Goal: Task Accomplishment & Management: Manage account settings

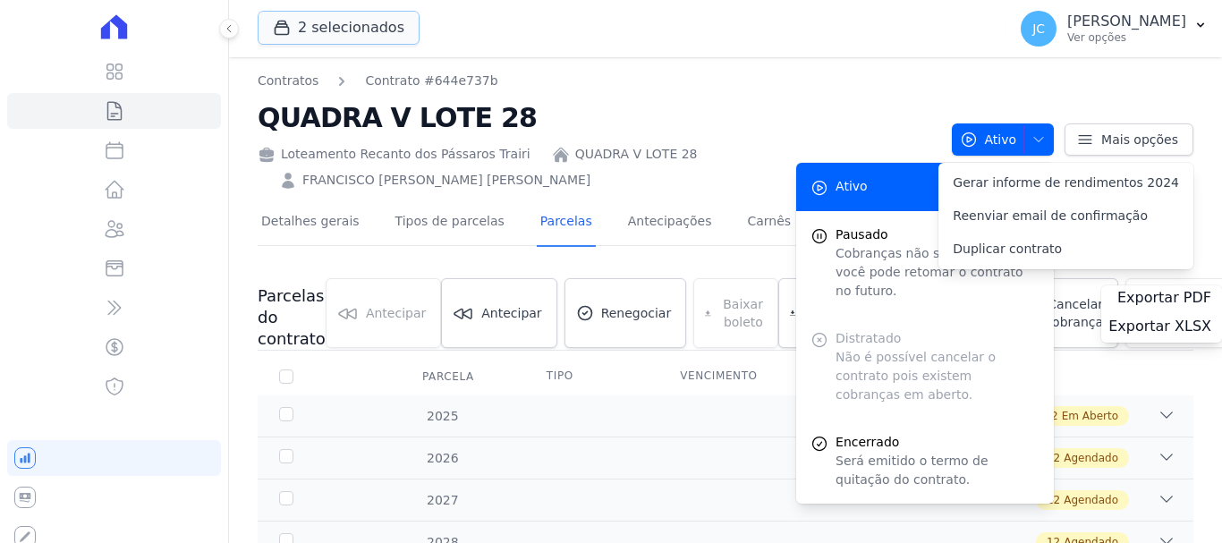
click at [326, 30] on button "2 selecionados" at bounding box center [339, 28] width 162 height 34
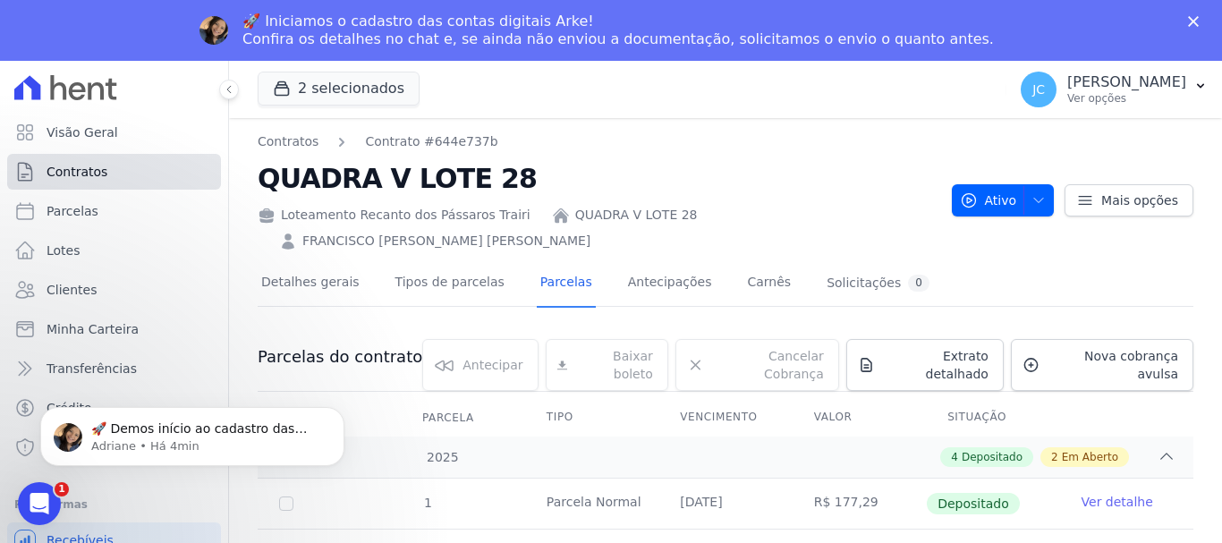
click at [108, 168] on link "Contratos" at bounding box center [114, 172] width 214 height 36
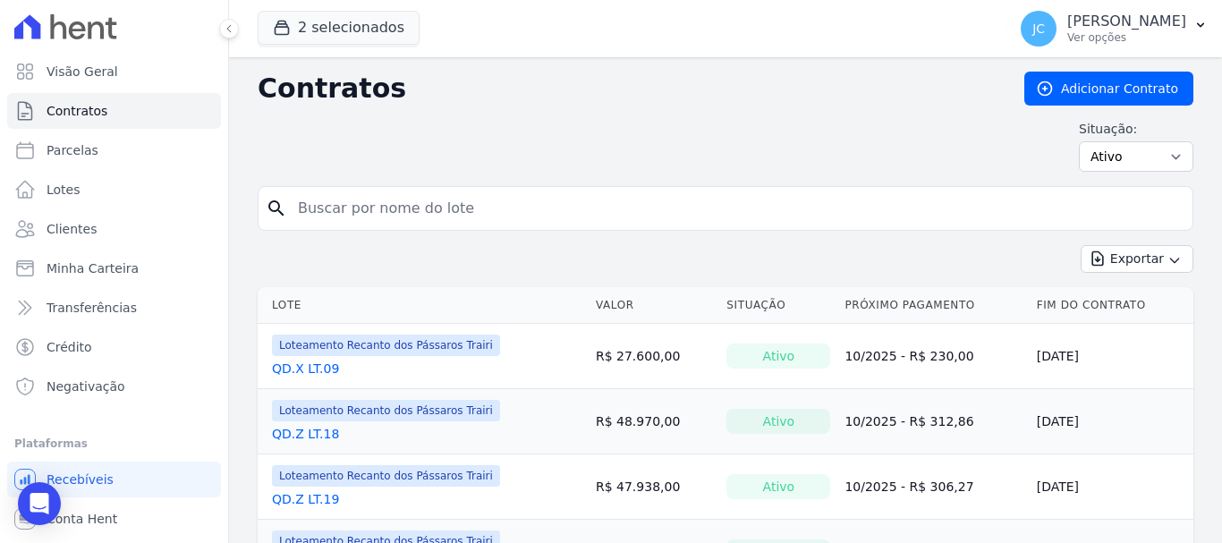
click at [378, 33] on button "2 selecionados" at bounding box center [339, 28] width 162 height 34
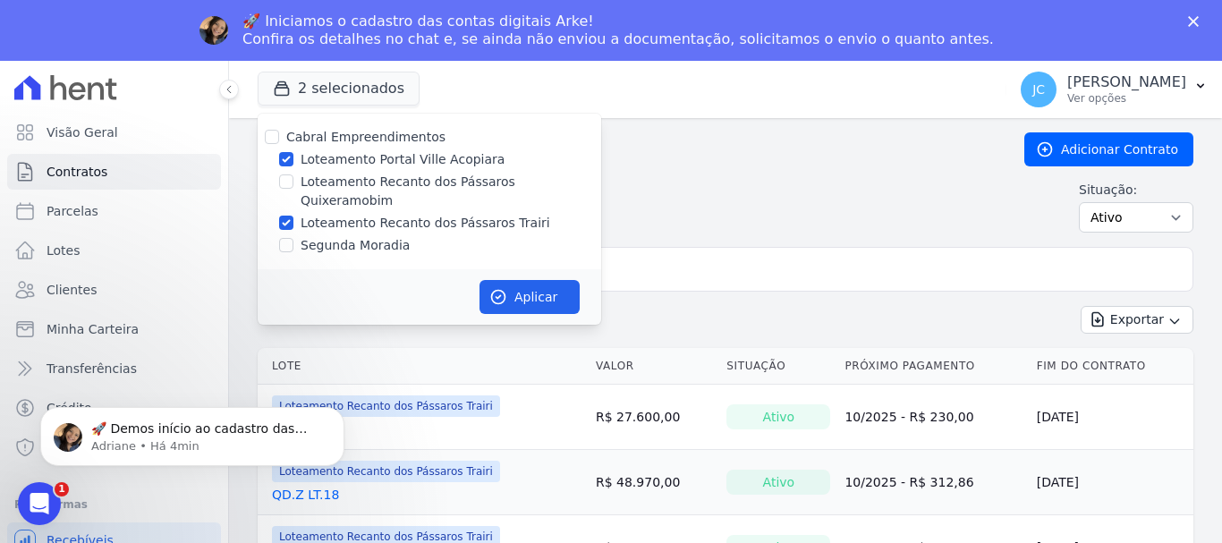
click at [387, 188] on label "Loteamento Recanto dos Pássaros Quixeramobim" at bounding box center [451, 192] width 301 height 38
click at [293, 188] on input "Loteamento Recanto dos Pássaros Quixeramobim" at bounding box center [286, 181] width 14 height 14
checkbox input "true"
drag, startPoint x: 389, startPoint y: 203, endPoint x: 384, endPoint y: 180, distance: 23.9
click at [388, 214] on label "Loteamento Recanto dos Pássaros Trairi" at bounding box center [426, 223] width 250 height 19
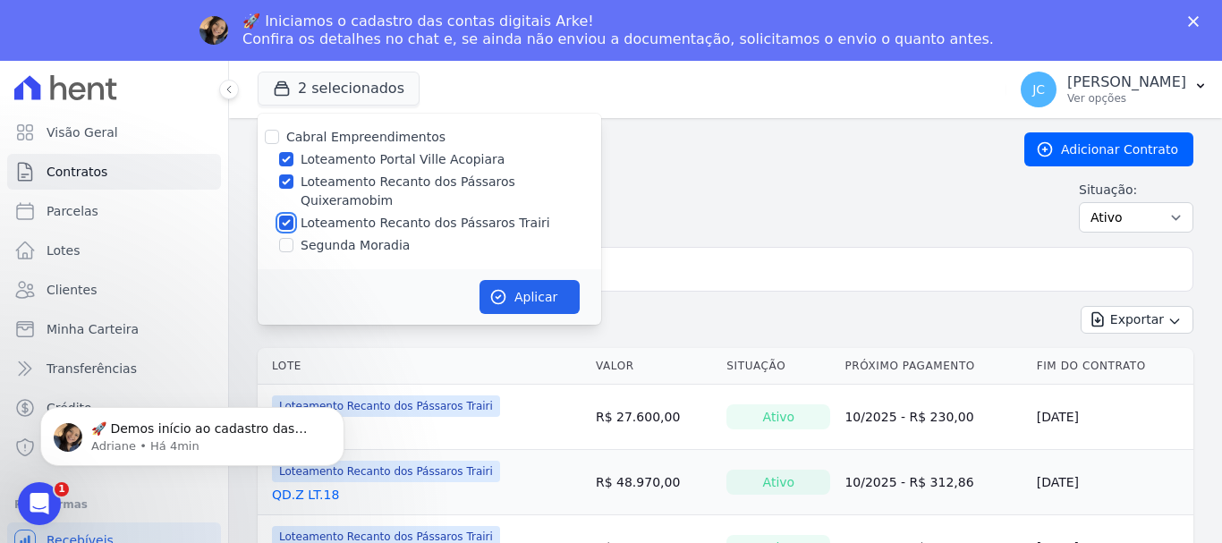
click at [293, 216] on input "Loteamento Recanto dos Pássaros Trairi" at bounding box center [286, 223] width 14 height 14
checkbox input "false"
click at [387, 150] on label "Loteamento Portal Ville Acopiara" at bounding box center [403, 159] width 204 height 19
click at [293, 152] on input "Loteamento Portal Ville Acopiara" at bounding box center [286, 159] width 14 height 14
checkbox input "false"
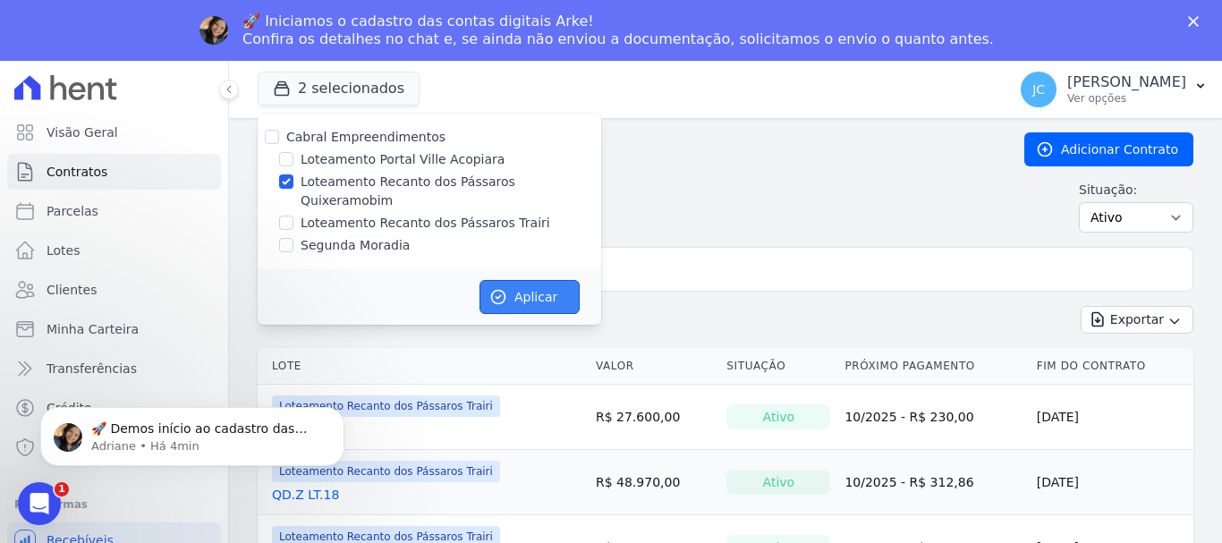
click at [512, 280] on button "Aplicar" at bounding box center [529, 297] width 100 height 34
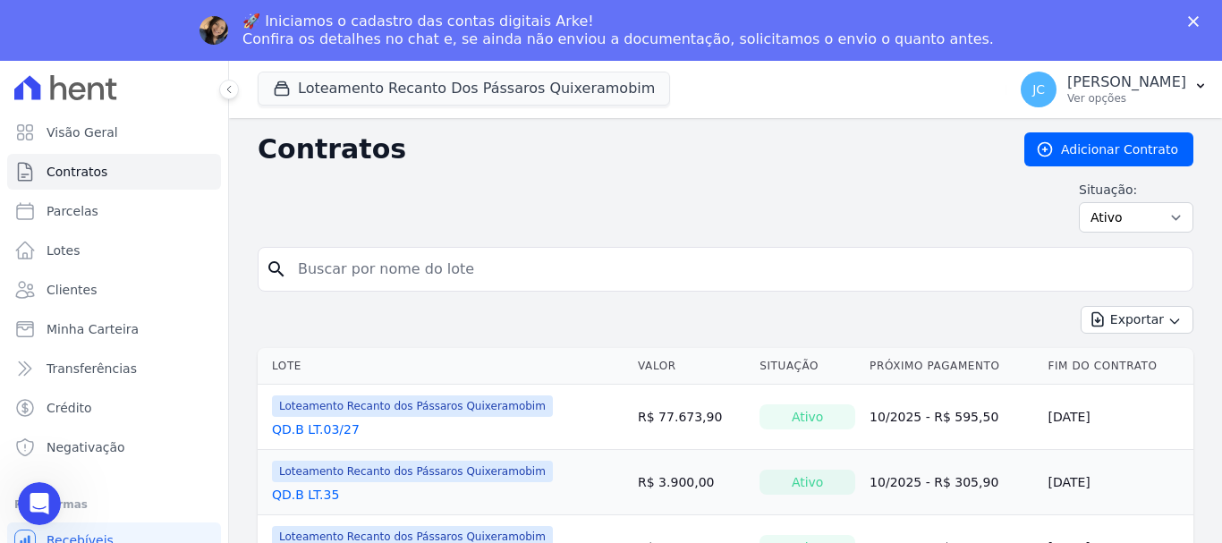
click at [358, 275] on input "search" at bounding box center [736, 269] width 898 height 36
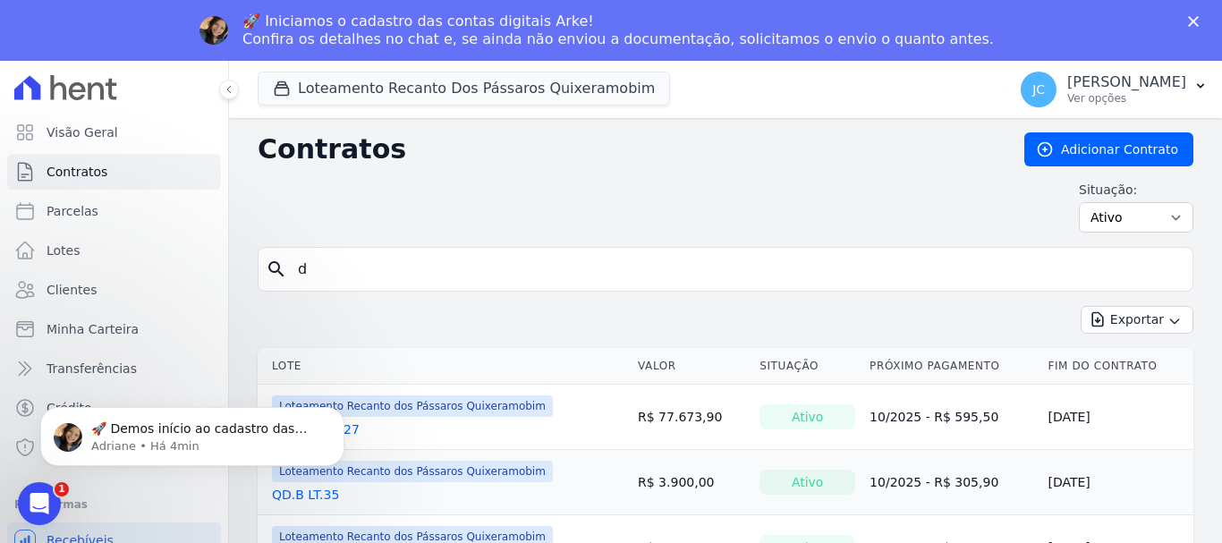
type input "d"
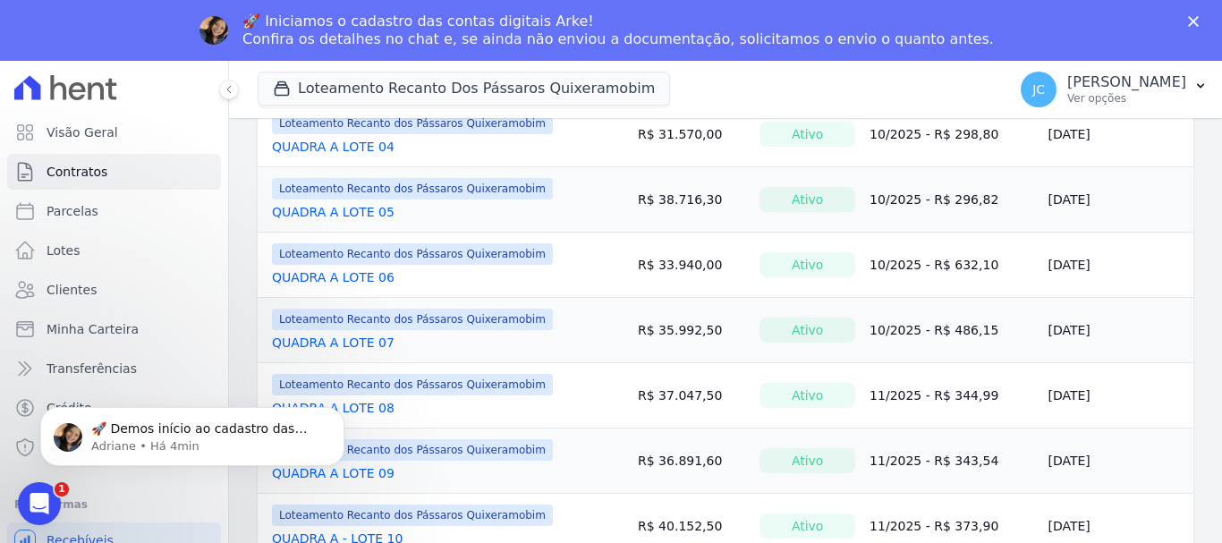
click at [362, 398] on body "🚀 Demos início ao cadastro das Contas Digitais Arke! Iniciamos a abertura para …" at bounding box center [192, 432] width 343 height 111
click at [366, 403] on html "🚀 Demos início ao cadastro das Contas Digitais Arke! Iniciamos a abertura para …" at bounding box center [192, 431] width 358 height 125
click at [370, 399] on html "🚀 Demos início ao cadastro das Contas Digitais Arke! Iniciamos a abertura para …" at bounding box center [192, 431] width 358 height 125
click at [371, 405] on link "QUADRA A LOTE 08" at bounding box center [333, 408] width 123 height 18
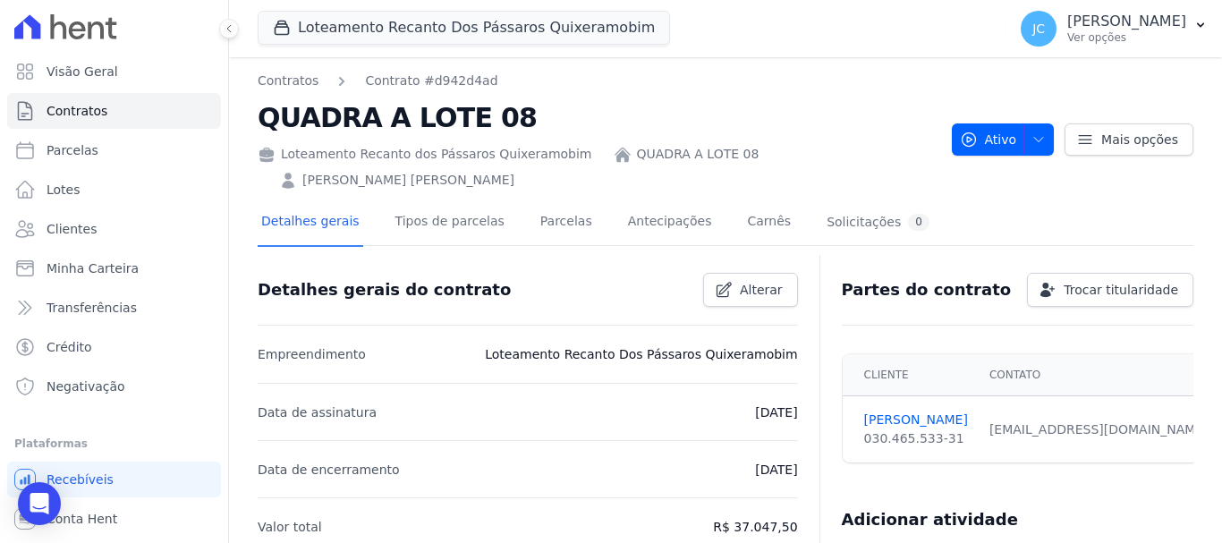
click at [339, 343] on li "Empreendimento Loteamento Recanto Dos Pássaros Quixeramobim" at bounding box center [528, 354] width 540 height 57
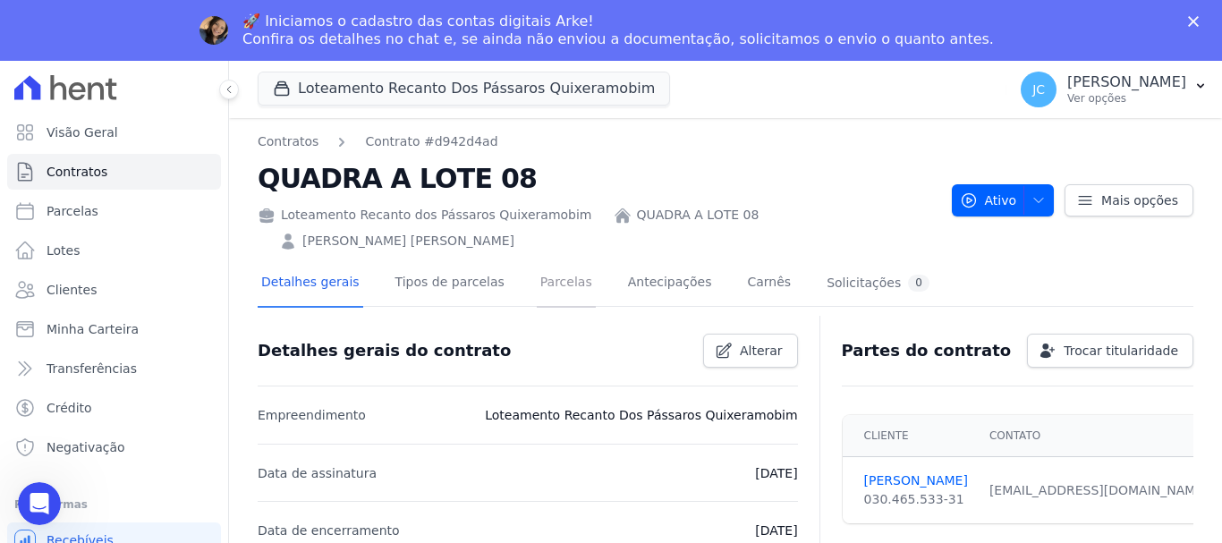
click at [540, 273] on link "Parcelas" at bounding box center [566, 283] width 59 height 47
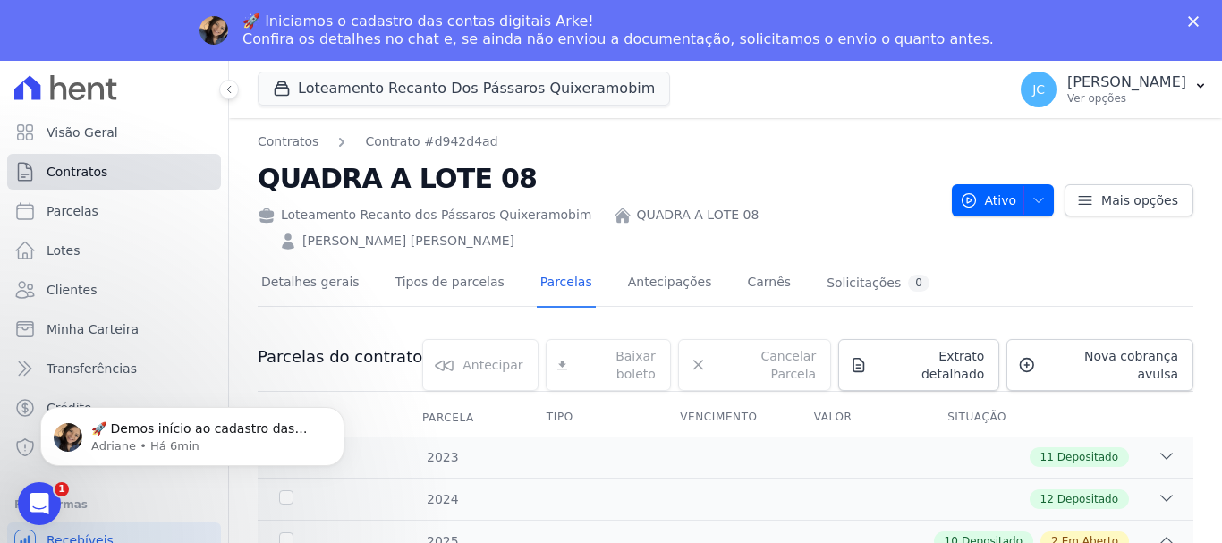
click at [106, 175] on link "Contratos" at bounding box center [114, 172] width 214 height 36
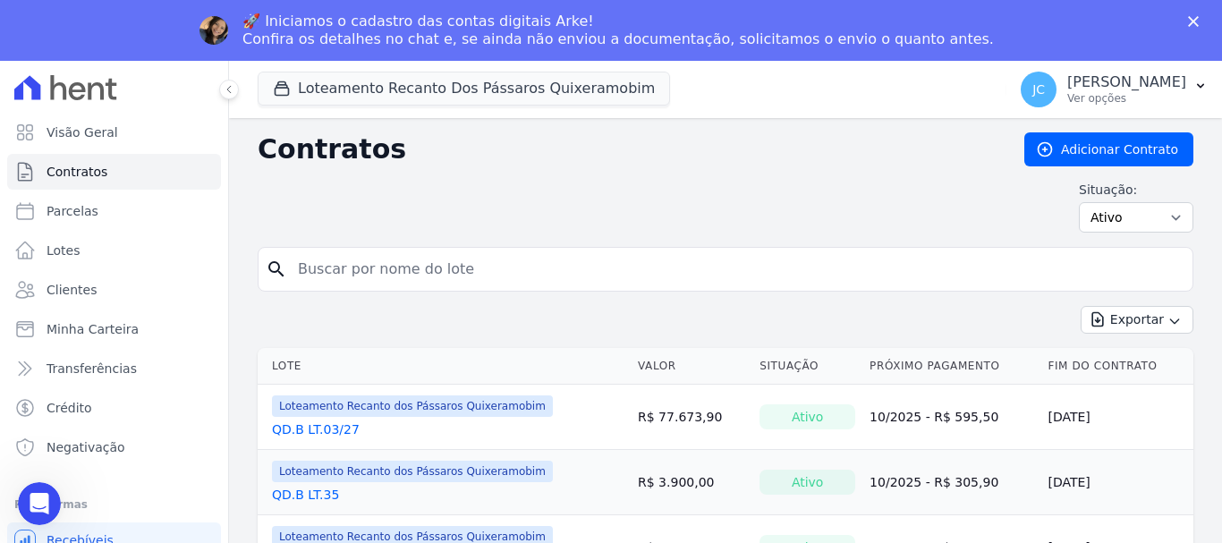
click at [342, 262] on input "search" at bounding box center [736, 269] width 898 height 36
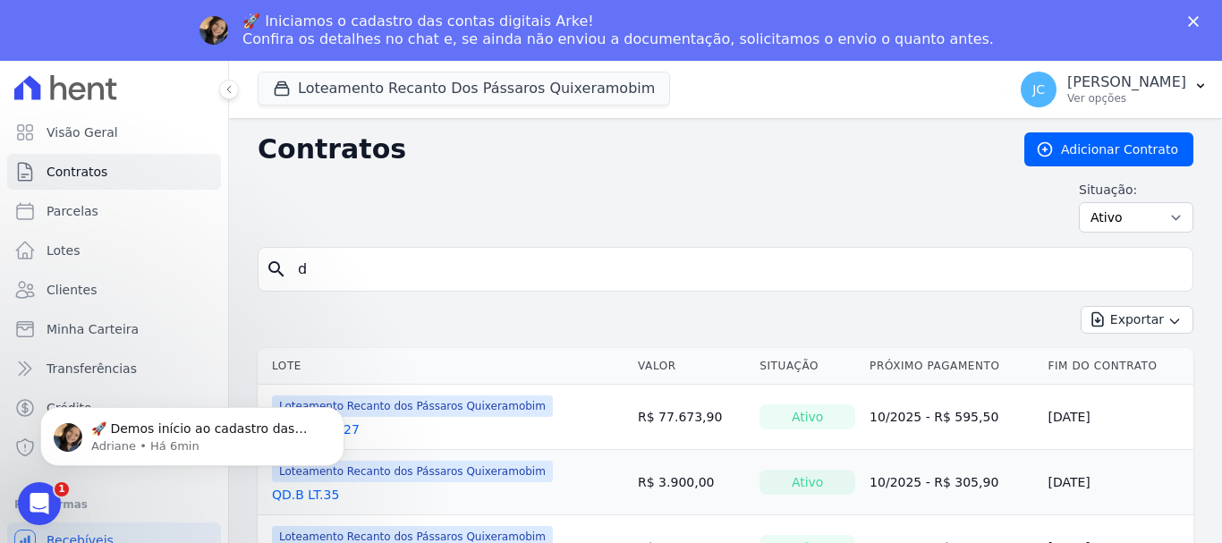
type input "d"
click at [403, 274] on input "d" at bounding box center [736, 269] width 898 height 36
type input "D"
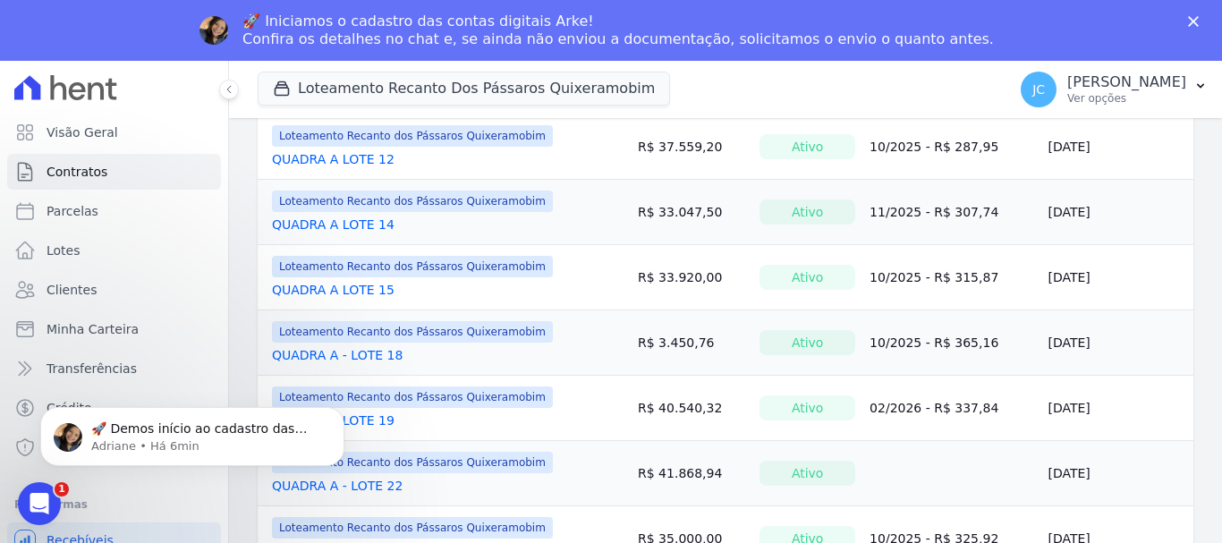
scroll to position [1491, 0]
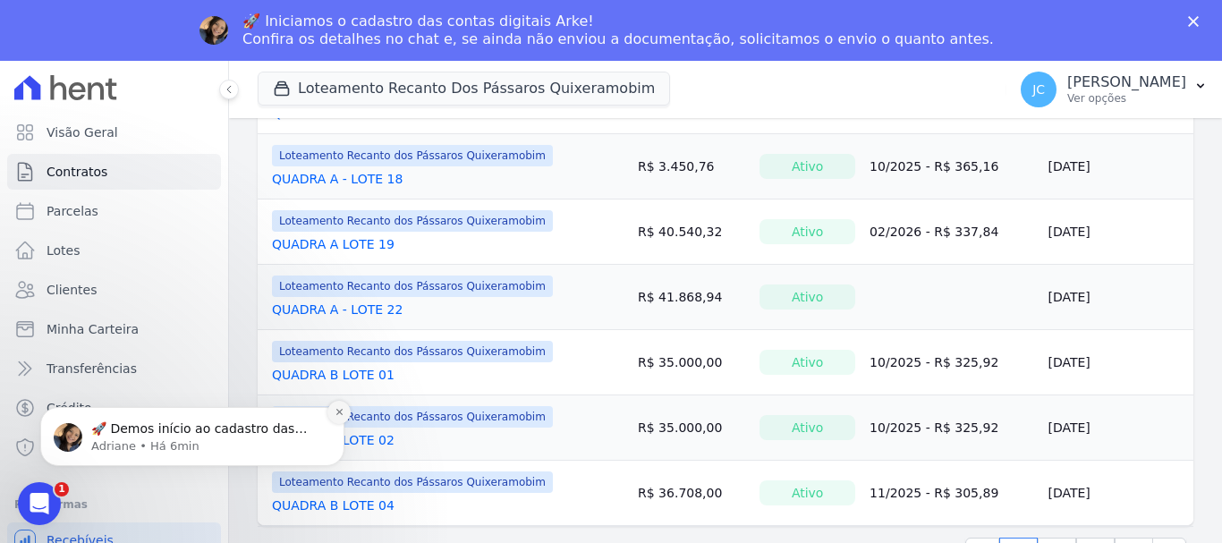
click at [336, 411] on icon "Dismiss notification" at bounding box center [340, 412] width 10 height 10
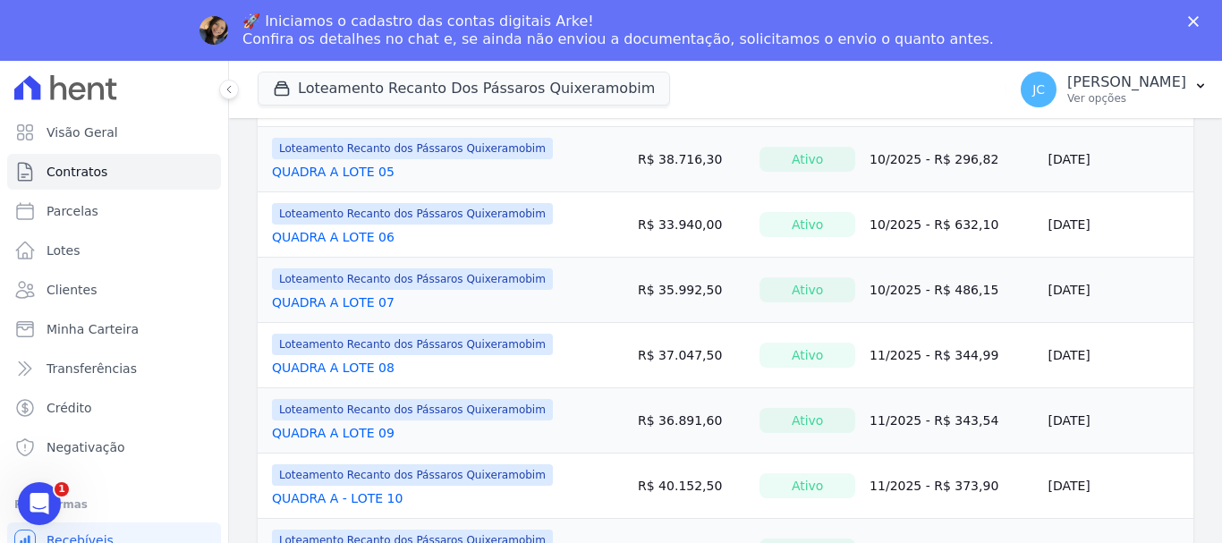
scroll to position [775, 0]
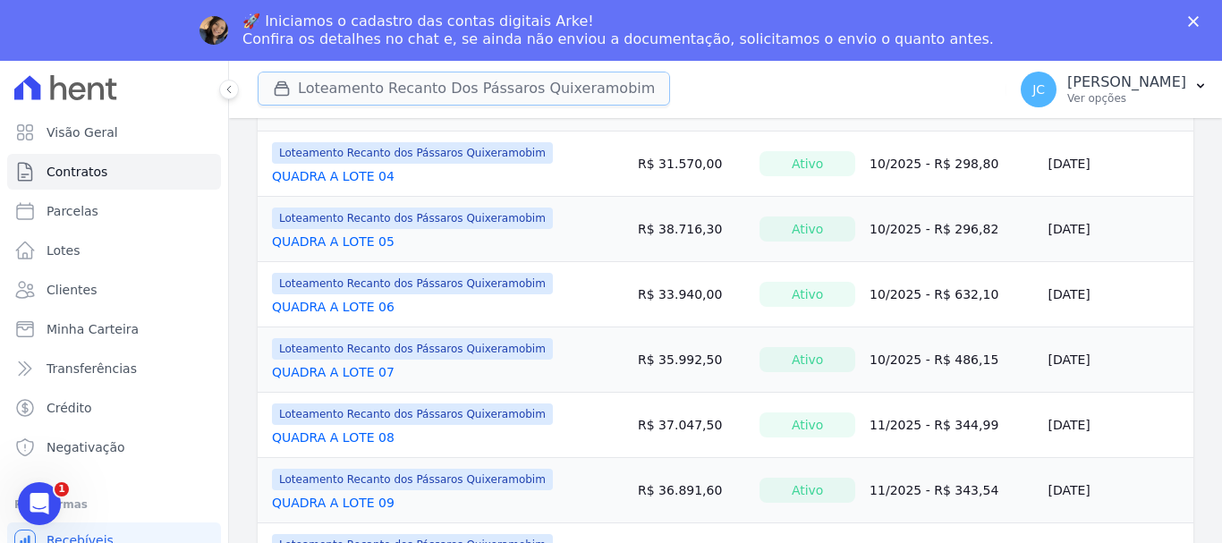
click at [527, 97] on button "Loteamento Recanto Dos Pássaros Quixeramobim" at bounding box center [464, 89] width 412 height 34
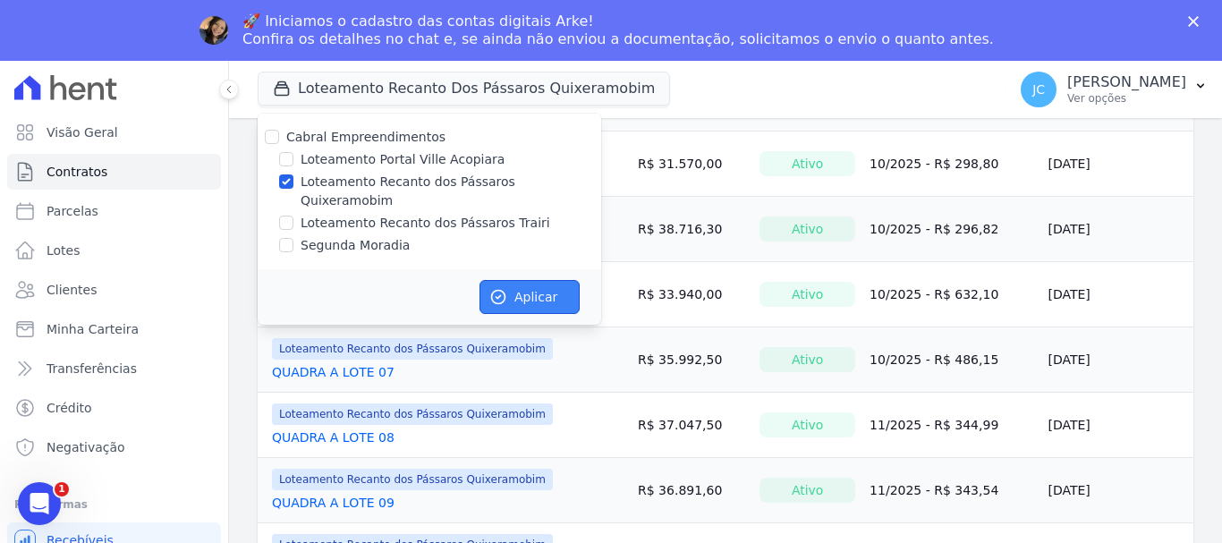
click at [506, 288] on icon "button" at bounding box center [498, 297] width 18 height 18
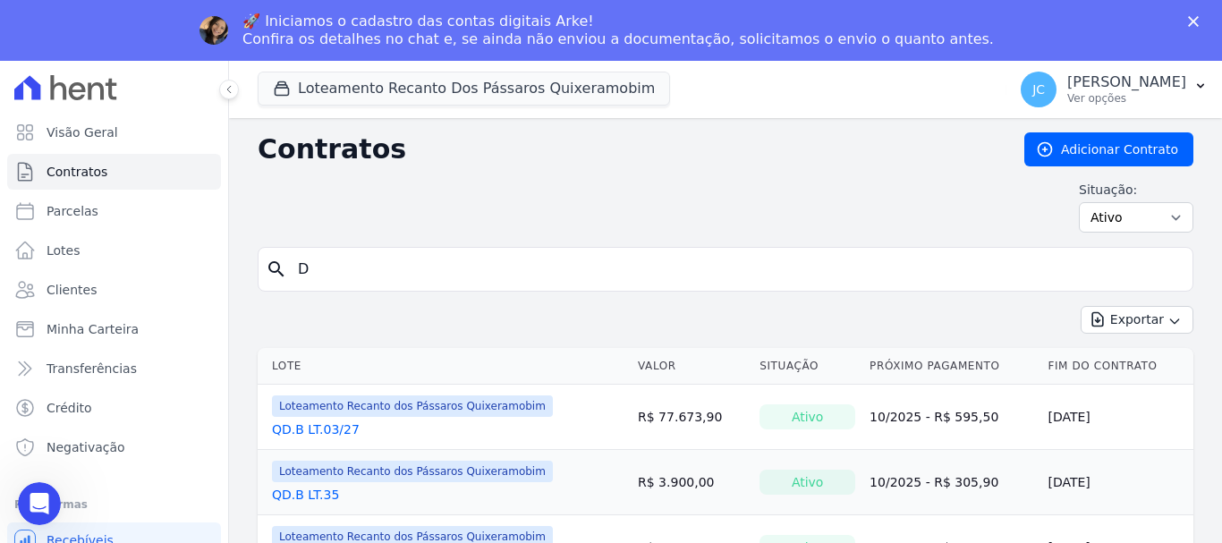
scroll to position [0, 0]
click at [332, 268] on input "D" at bounding box center [736, 269] width 898 height 36
click at [326, 267] on input "D" at bounding box center [736, 269] width 898 height 36
click at [326, 268] on input "D" at bounding box center [736, 269] width 898 height 36
type input "08"
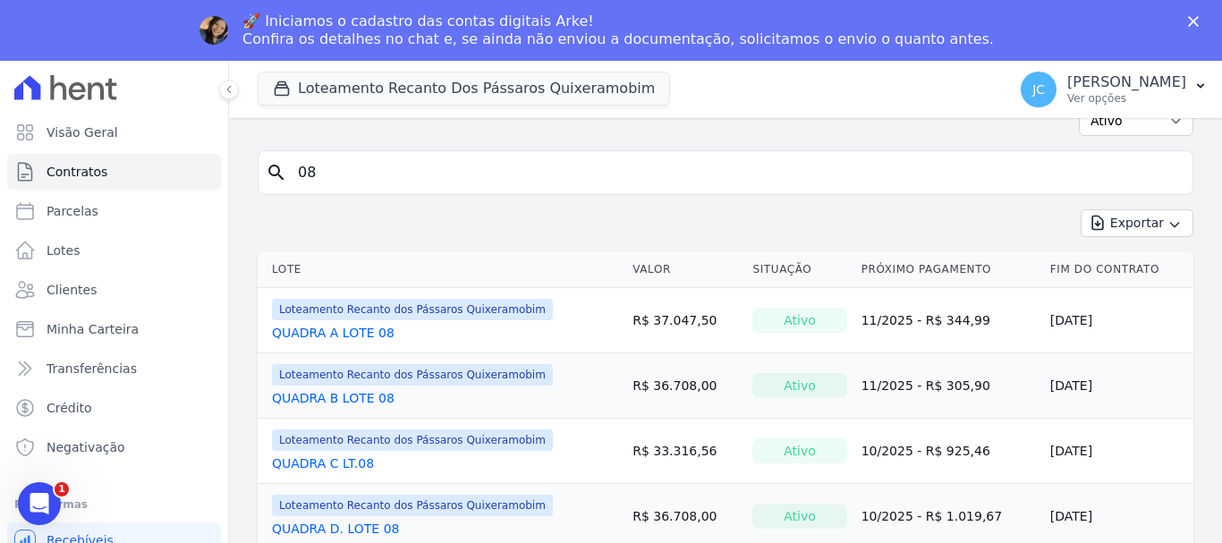
click at [359, 528] on link "QUADRA D. LOTE 08" at bounding box center [335, 529] width 127 height 18
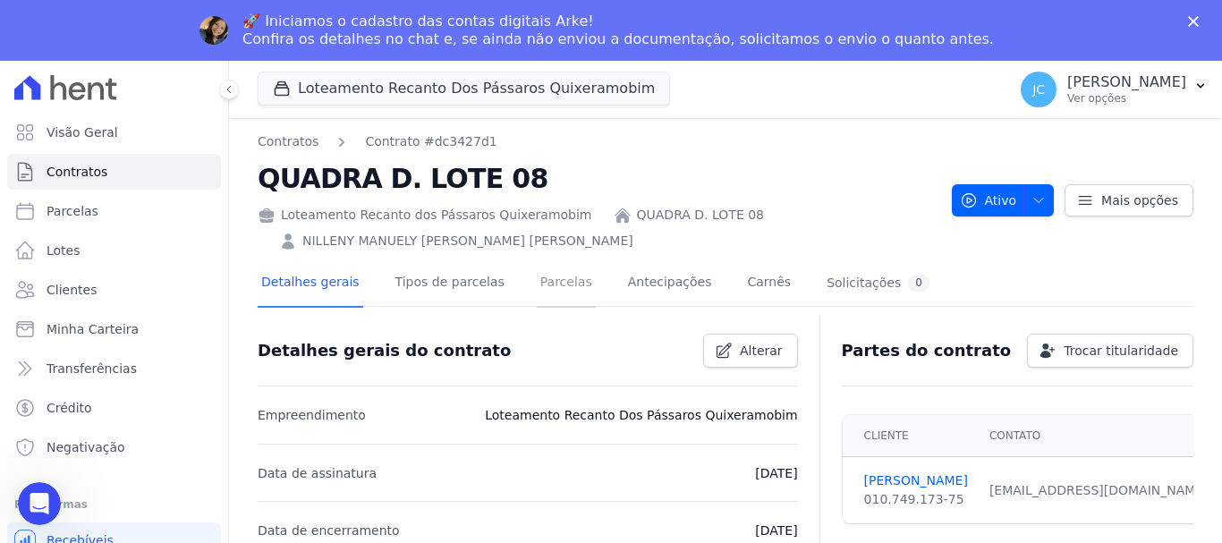
click at [556, 278] on link "Parcelas" at bounding box center [566, 283] width 59 height 47
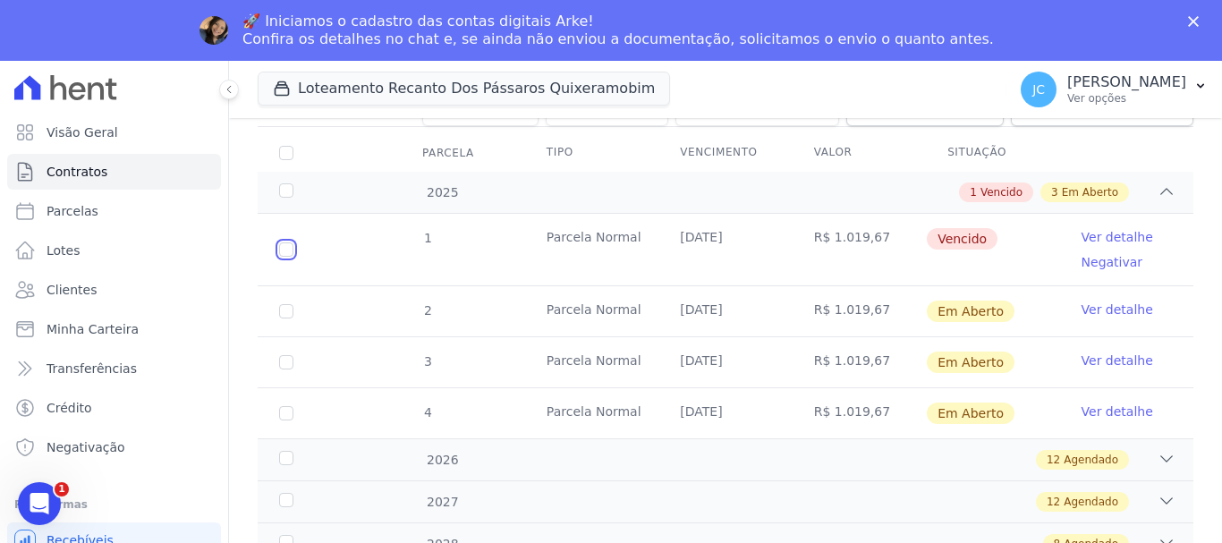
click at [285, 242] on input "checkbox" at bounding box center [286, 249] width 14 height 14
checkbox input "true"
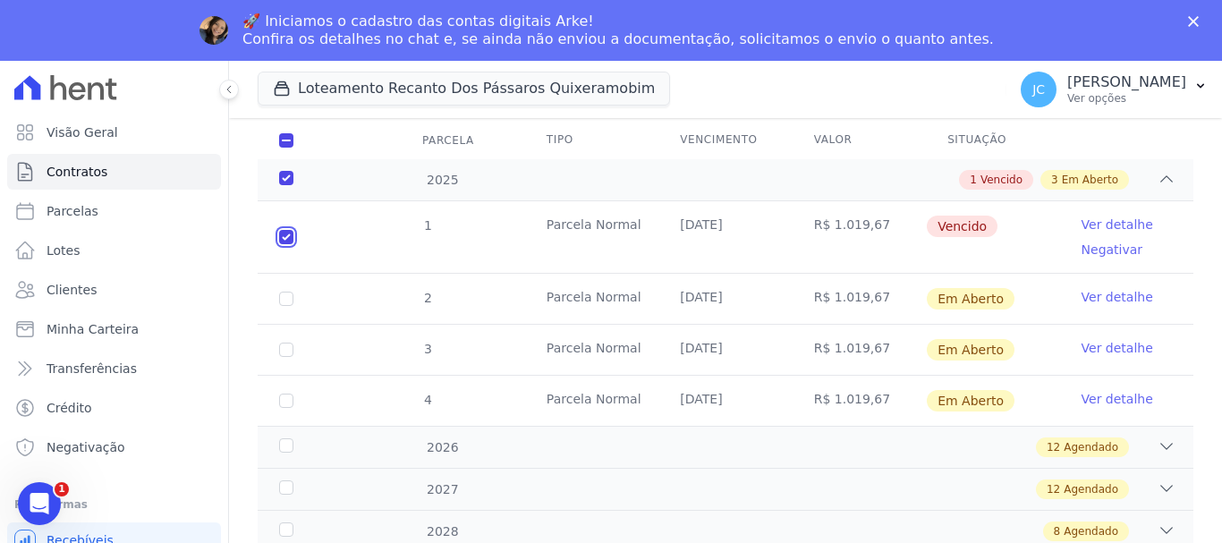
scroll to position [207, 0]
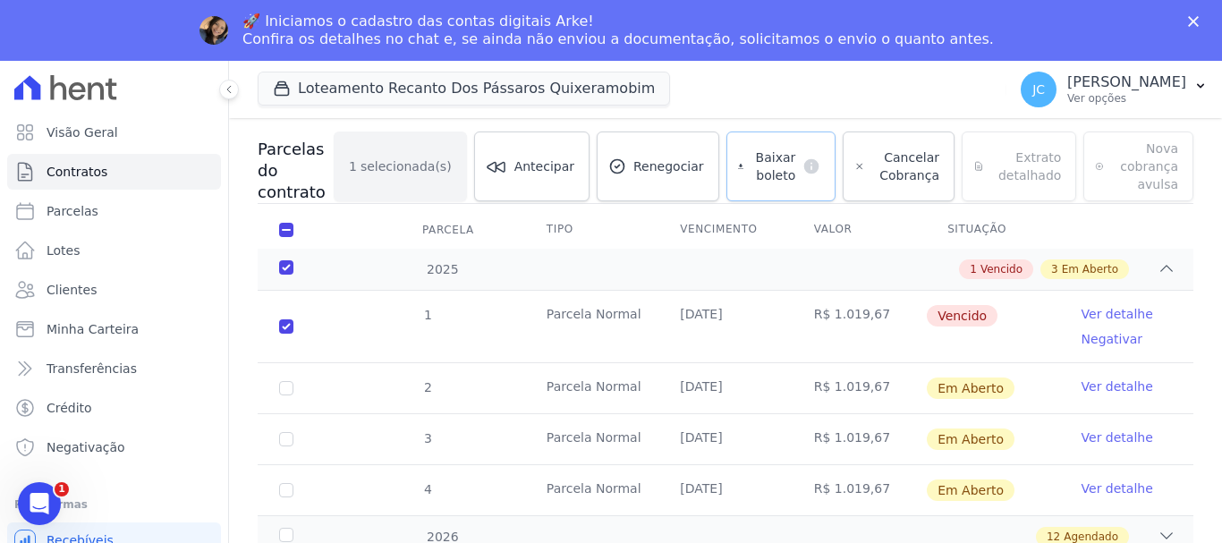
click at [780, 163] on span "Baixar boleto" at bounding box center [772, 166] width 45 height 36
